Goal: Transaction & Acquisition: Book appointment/travel/reservation

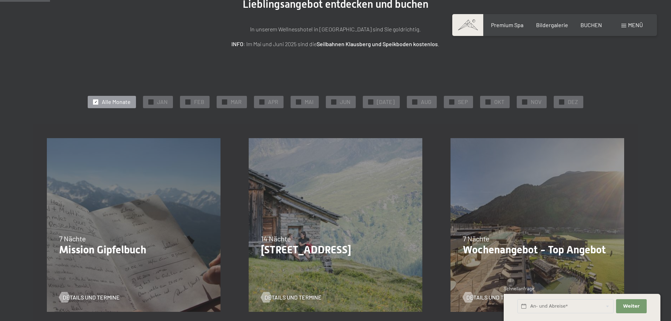
scroll to position [141, 0]
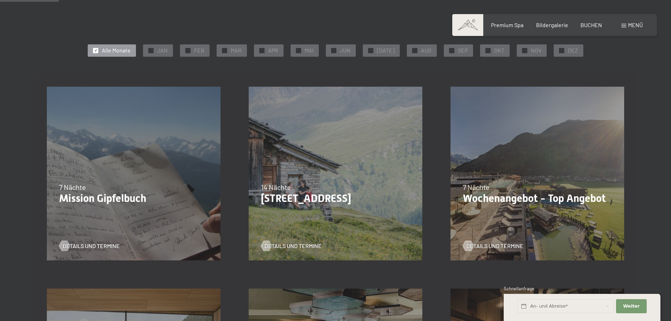
click at [315, 208] on div "21.09.–05.10.2025 27.06.–09.08.2026 29.08.–13.09.2026 14 Nächte Bleibe 14, zahl…" at bounding box center [336, 174] width 202 height 202
click at [313, 200] on p "Bleibe 14, zahle 13" at bounding box center [335, 198] width 149 height 13
click at [312, 245] on span "Details und Termine" at bounding box center [299, 246] width 57 height 8
click at [516, 198] on p "Wochenangebot - Top Angebot" at bounding box center [537, 198] width 149 height 13
click at [515, 243] on span "Details und Termine" at bounding box center [501, 246] width 57 height 8
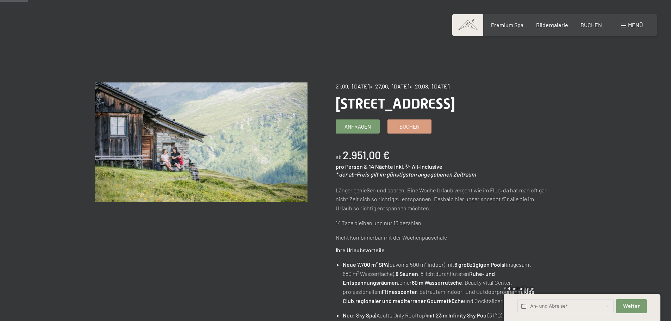
scroll to position [35, 0]
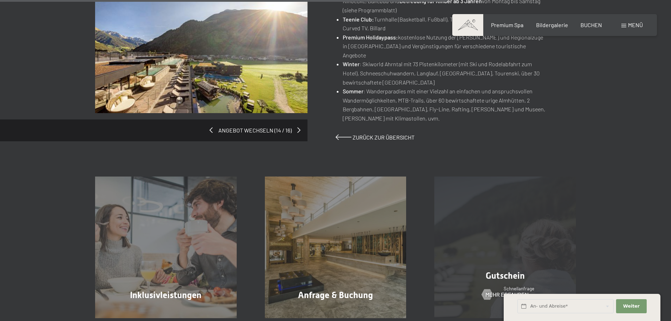
scroll to position [563, 0]
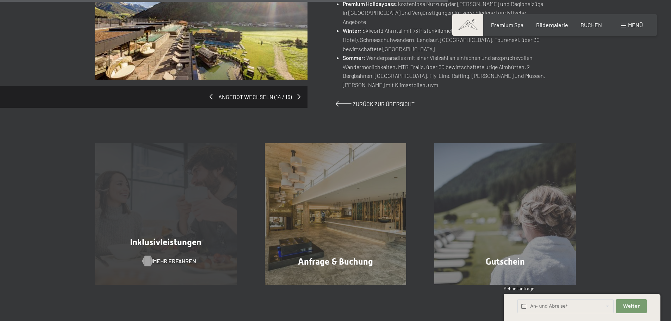
click at [185, 257] on span "Mehr erfahren" at bounding box center [174, 261] width 43 height 8
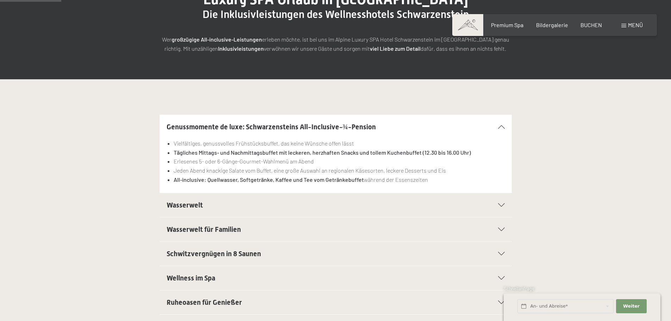
scroll to position [141, 0]
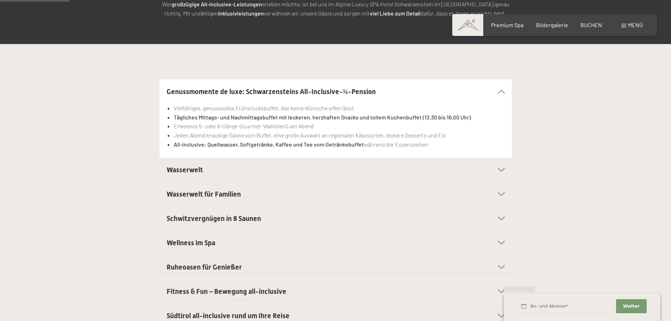
click at [211, 163] on div "Wasserwelt" at bounding box center [336, 170] width 338 height 24
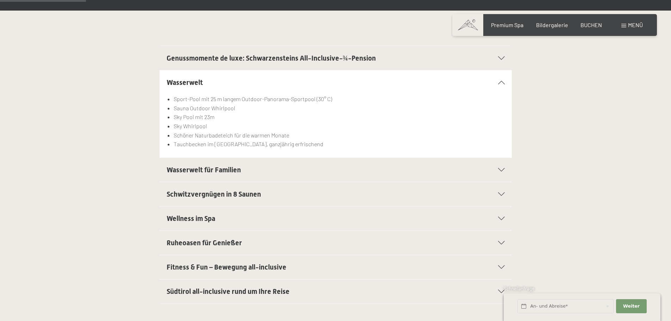
scroll to position [176, 0]
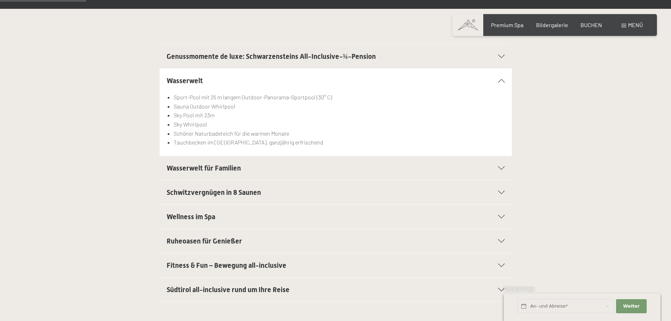
click at [193, 169] on span "Wasserwelt für Familien" at bounding box center [204, 168] width 74 height 8
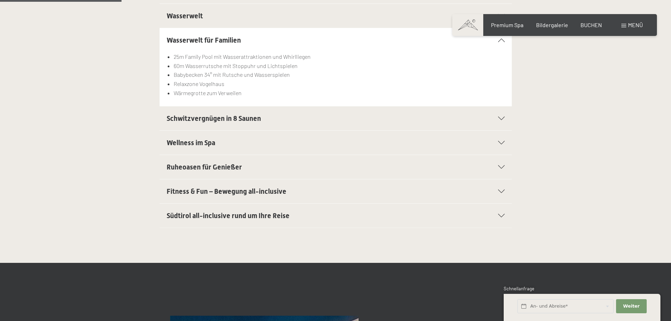
scroll to position [246, 0]
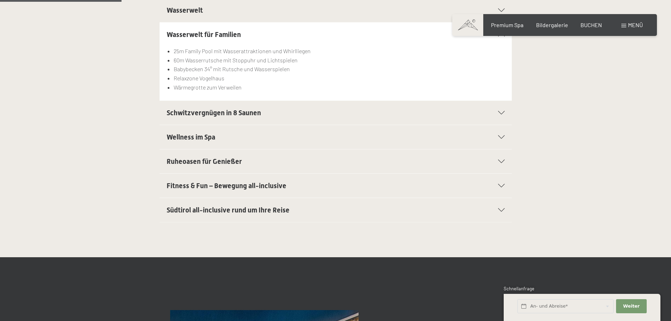
click at [202, 181] on span "Fitness & Fun – Bewegung all-inclusive" at bounding box center [227, 185] width 120 height 8
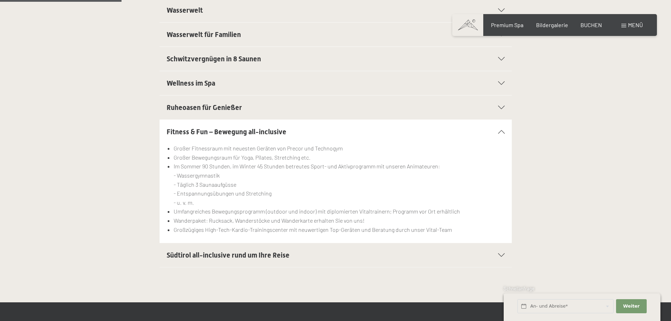
click at [271, 255] on span "Südtirol all-inclusive rund um Ihre Reise" at bounding box center [228, 255] width 123 height 8
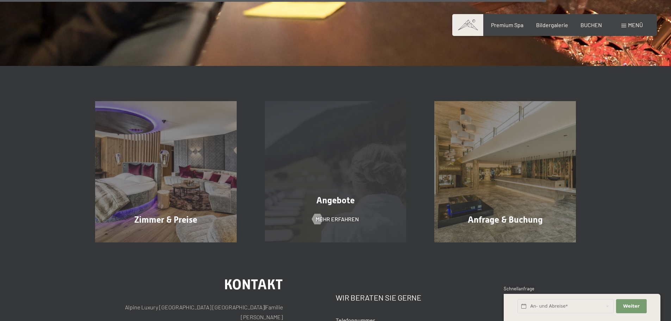
scroll to position [1127, 0]
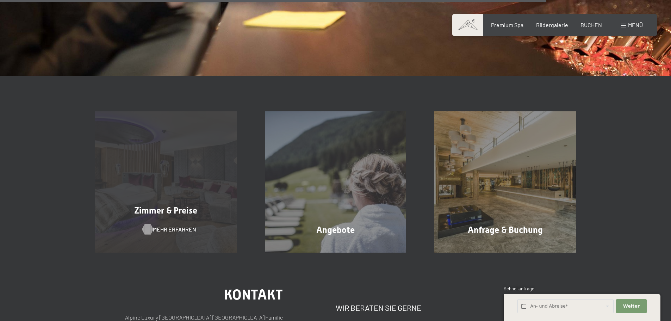
click at [166, 229] on span "Mehr erfahren" at bounding box center [174, 229] width 43 height 8
click at [165, 227] on span "Mehr erfahren" at bounding box center [174, 229] width 43 height 8
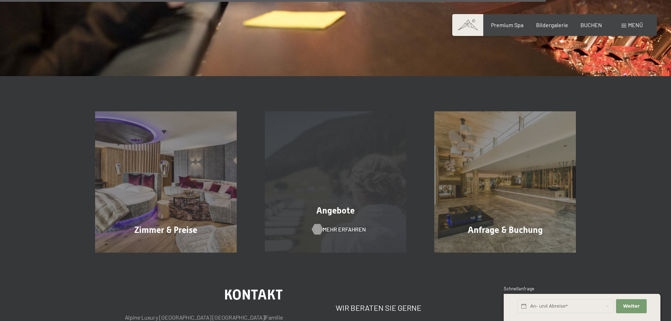
click at [333, 226] on span "Mehr erfahren" at bounding box center [344, 229] width 43 height 8
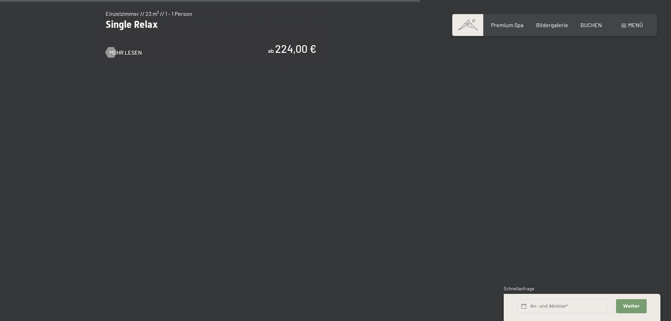
scroll to position [1444, 0]
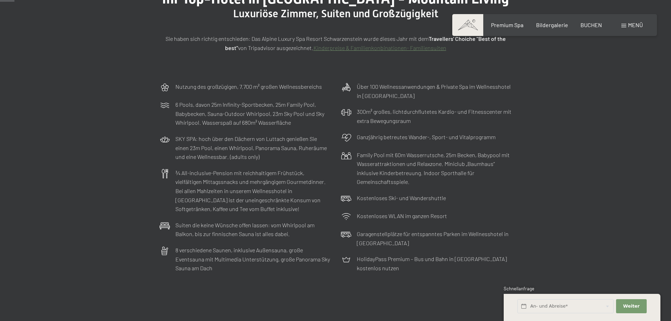
scroll to position [35, 0]
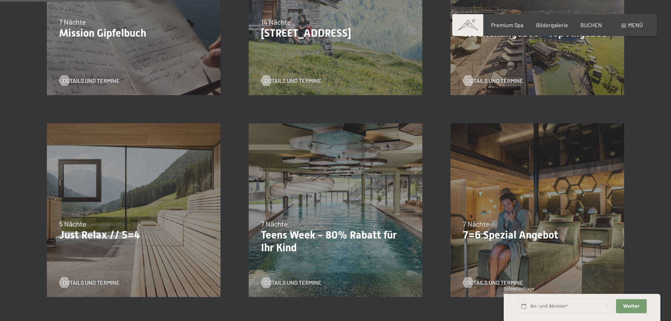
scroll to position [317, 0]
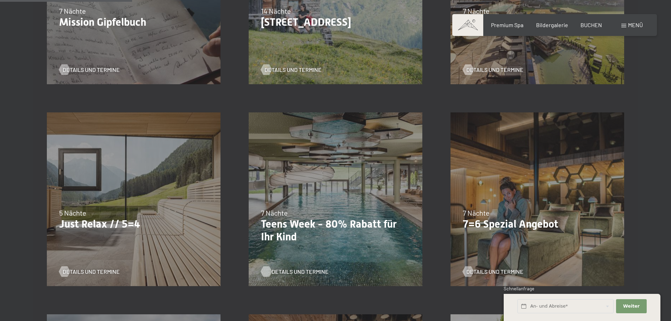
click at [298, 271] on span "Details und Termine" at bounding box center [299, 272] width 57 height 8
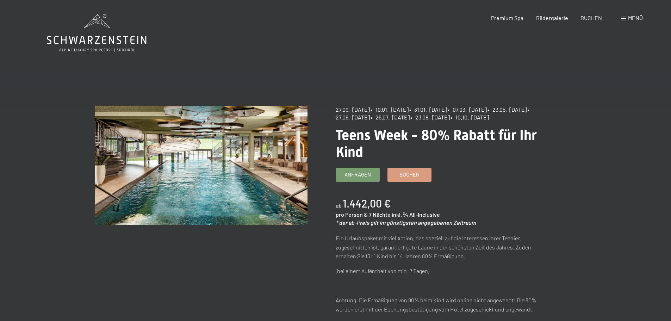
click at [129, 37] on icon at bounding box center [97, 33] width 100 height 38
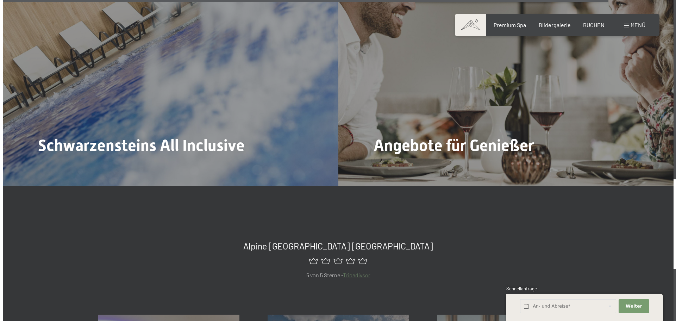
scroll to position [3064, 0]
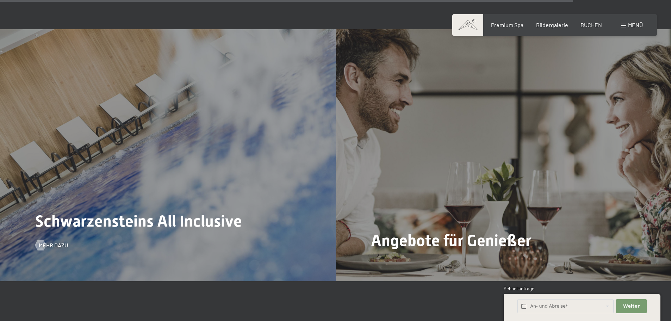
click at [238, 89] on div "Schwarzensteins All Inclusive Mehr dazu" at bounding box center [168, 154] width 336 height 251
click at [205, 212] on span "Schwarzensteins All Inclusive" at bounding box center [138, 221] width 207 height 19
click at [65, 241] on span "Mehr dazu" at bounding box center [60, 245] width 29 height 8
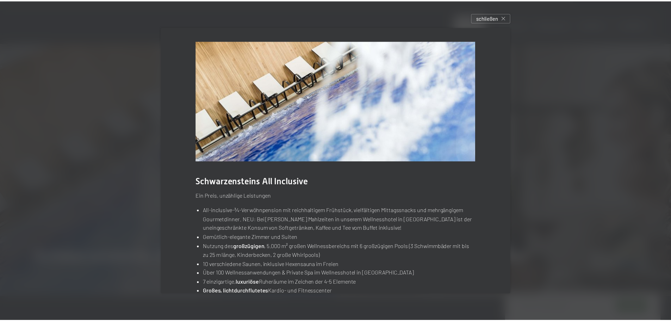
scroll to position [0, 0]
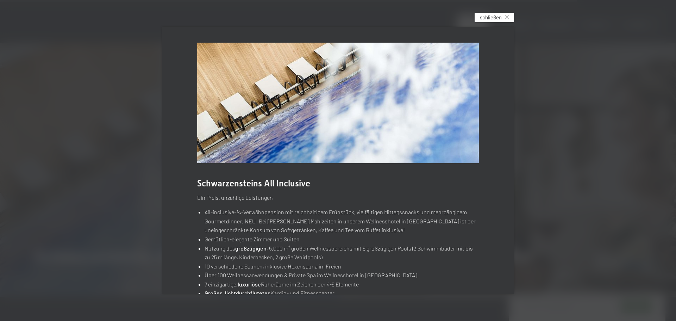
click at [487, 17] on span "schließen" at bounding box center [491, 17] width 22 height 7
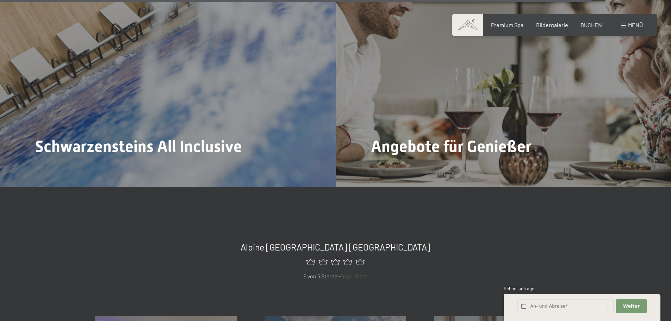
scroll to position [3169, 0]
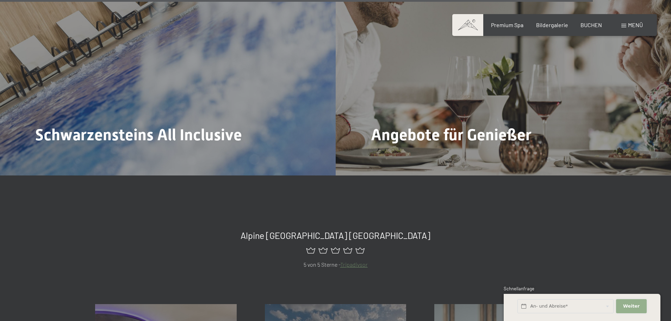
click at [624, 307] on span "Weiter" at bounding box center [631, 306] width 17 height 6
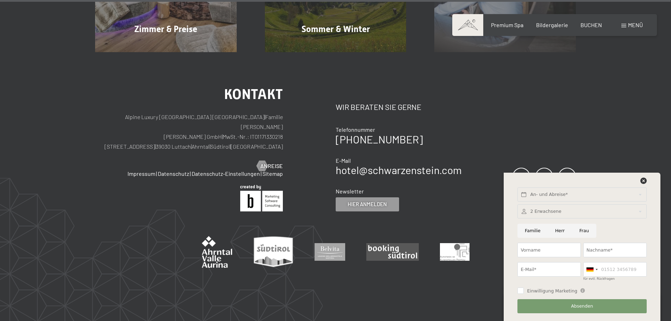
scroll to position [3587, 0]
